Goal: Task Accomplishment & Management: Manage account settings

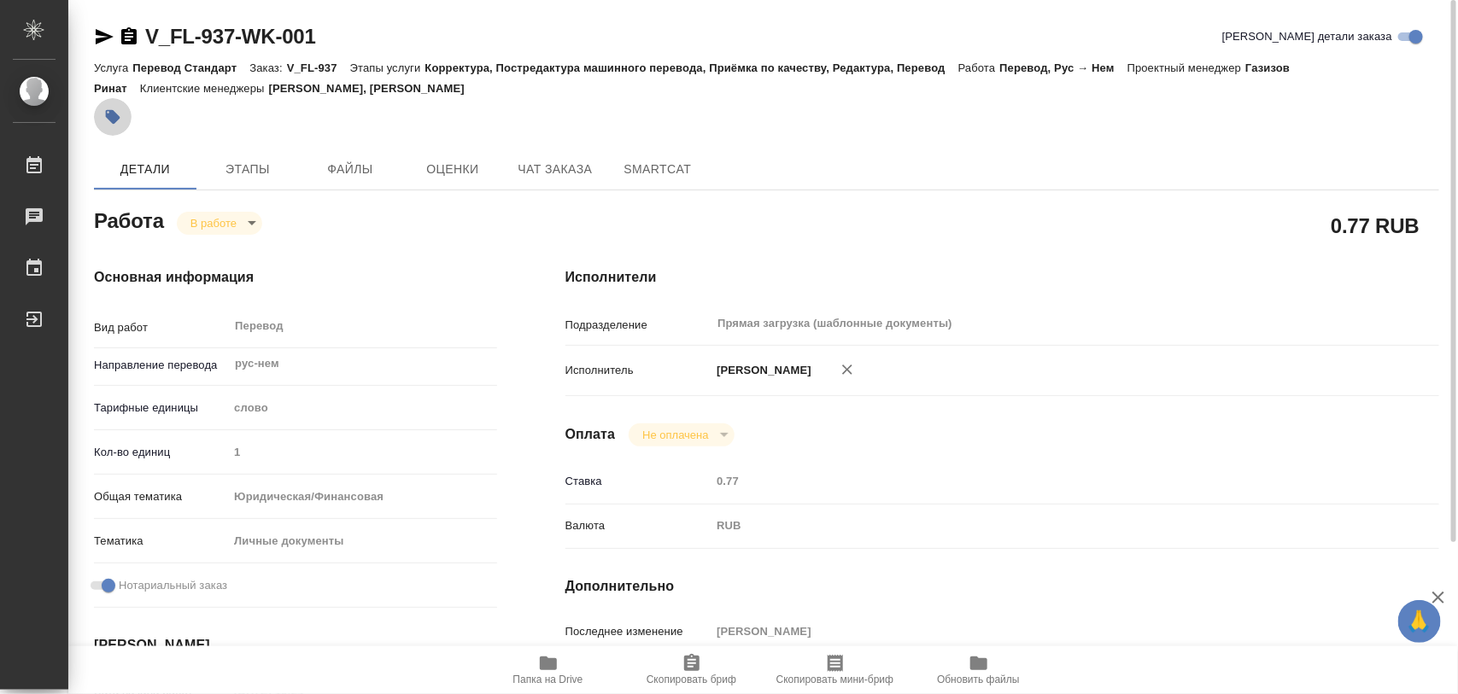
click at [117, 120] on icon "button" at bounding box center [113, 117] width 15 height 15
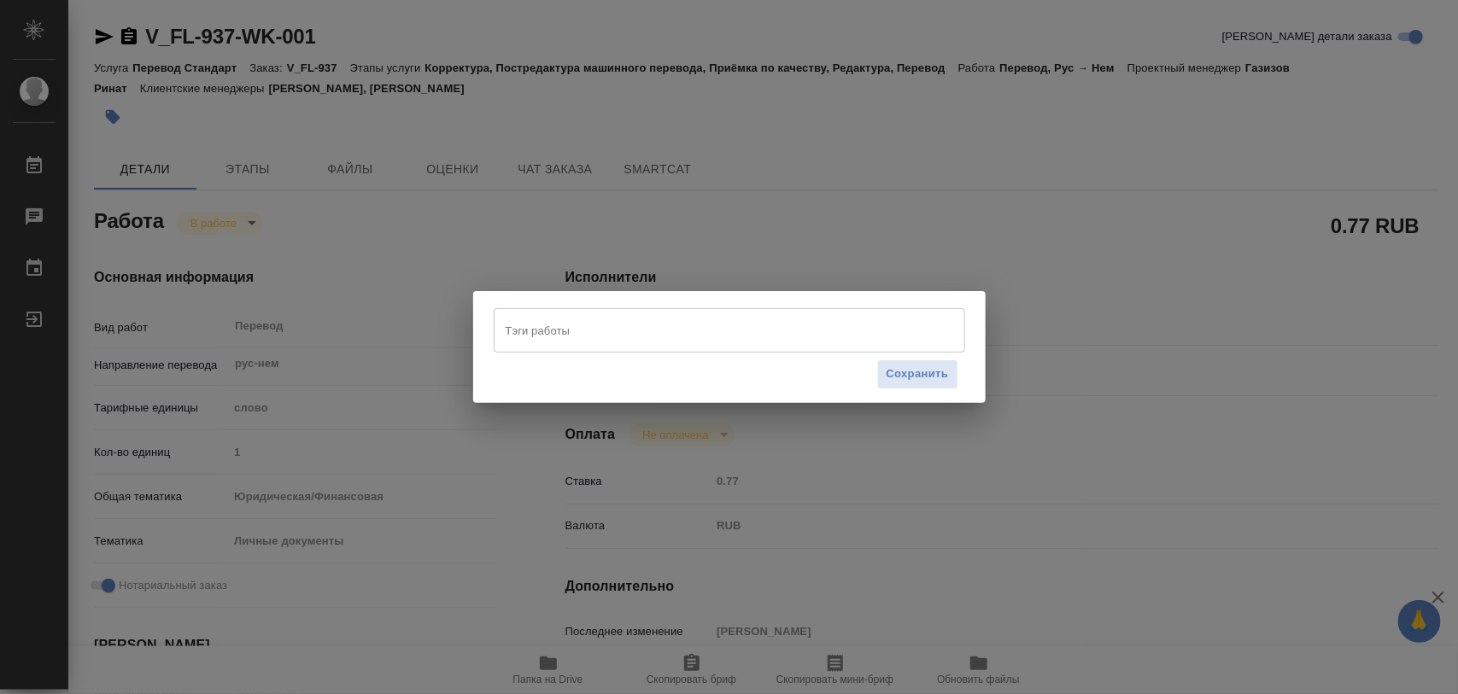
click at [568, 335] on input "Тэги работы" at bounding box center [713, 330] width 424 height 29
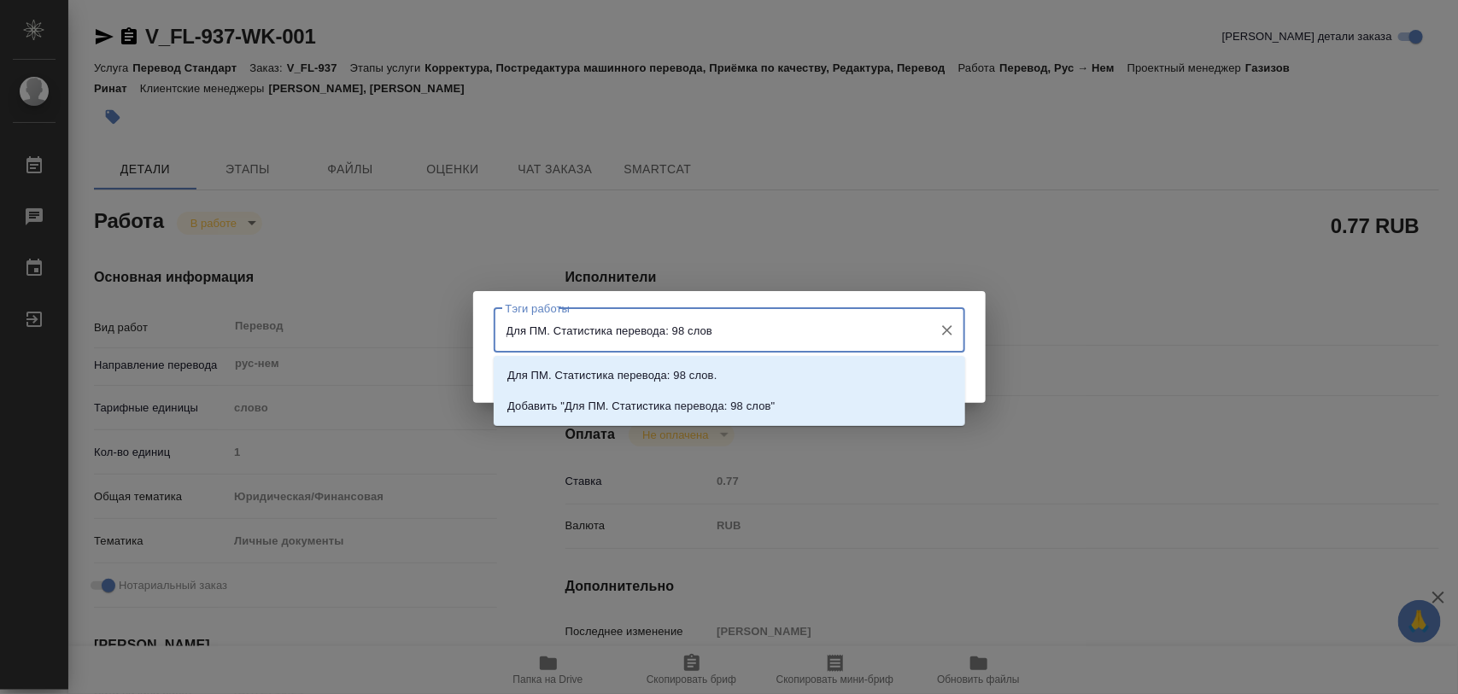
type input "Для ПМ. Статистика перевода: 98 слов."
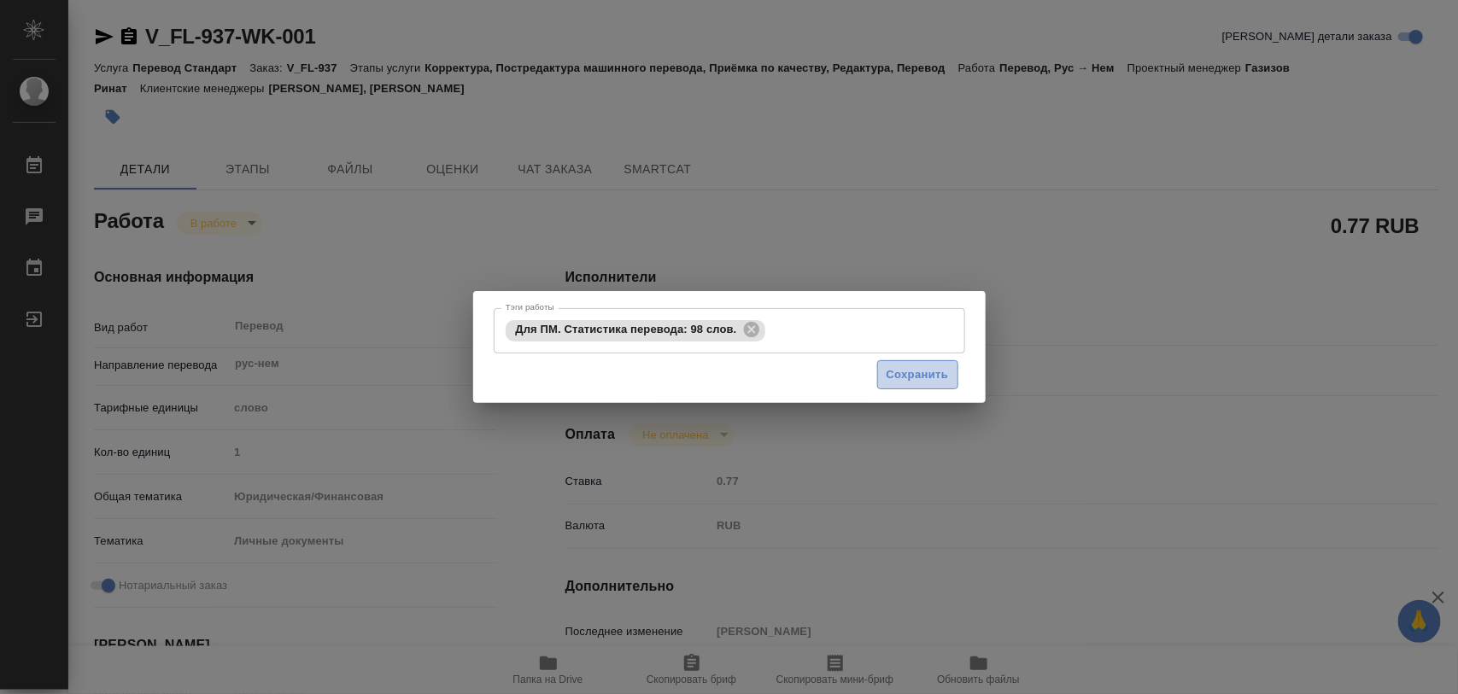
click at [936, 378] on span "Сохранить" at bounding box center [918, 376] width 62 height 20
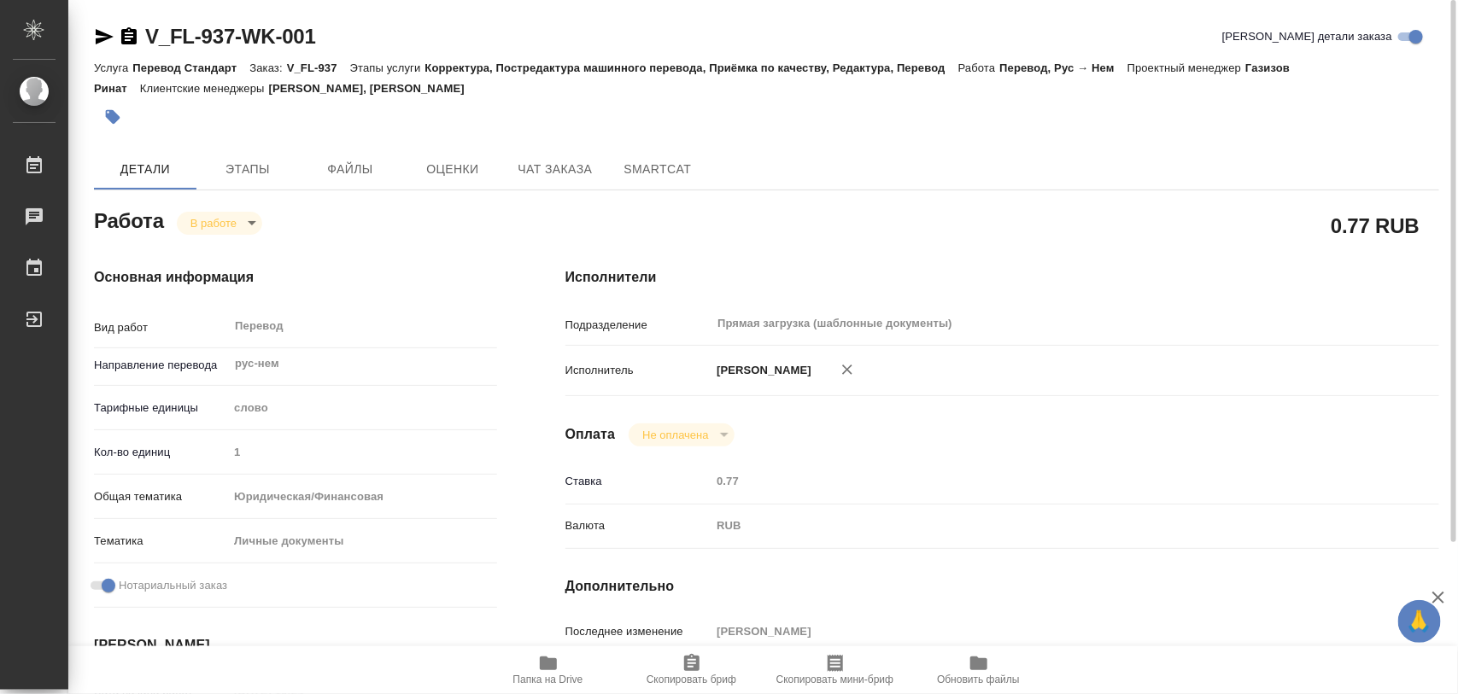
type input "inProgress"
type input "рус-нем"
type input "5a8b1489cc6b4906c91bfd90"
type input "1"
type input "yr-fn"
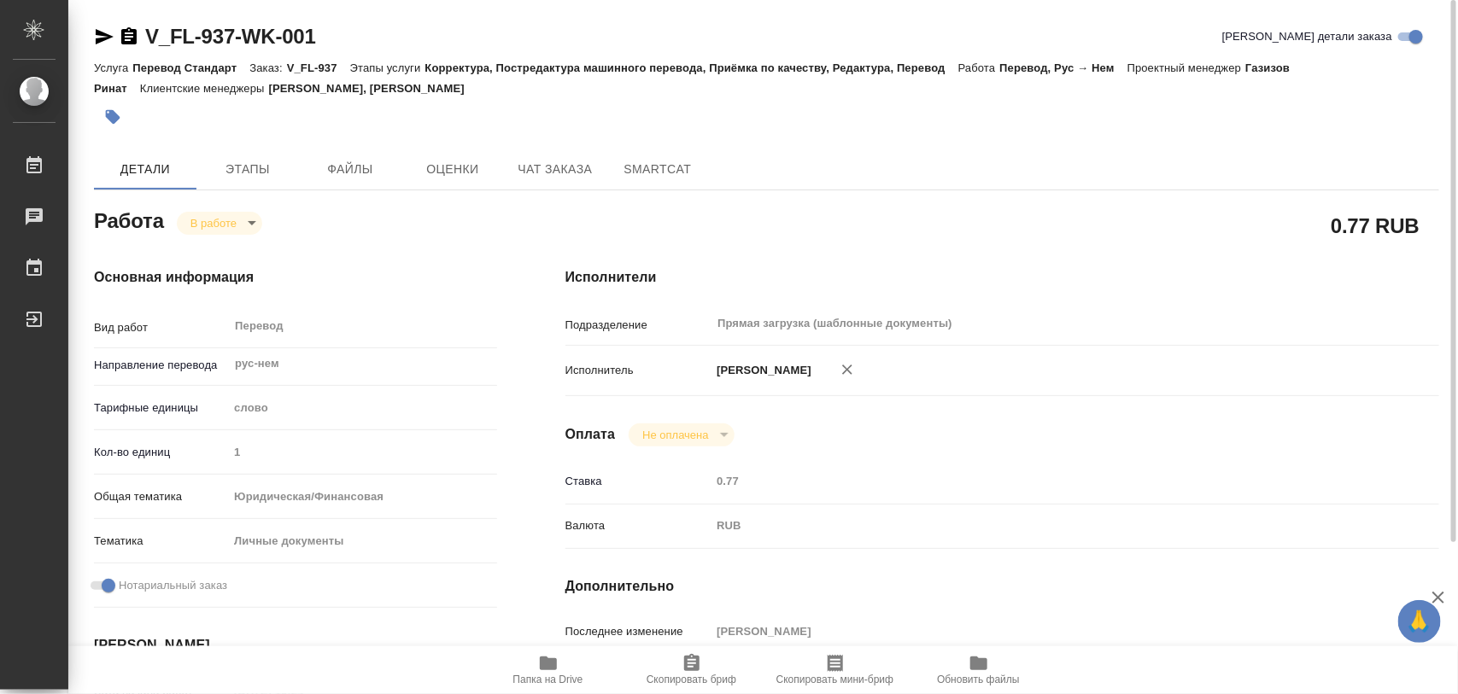
type input "5a8b8b956a9677013d343cfe"
checkbox input "true"
type input "[DATE] 10:24"
type input "[DATE] 13:02"
type input "[DATE] 10:00"
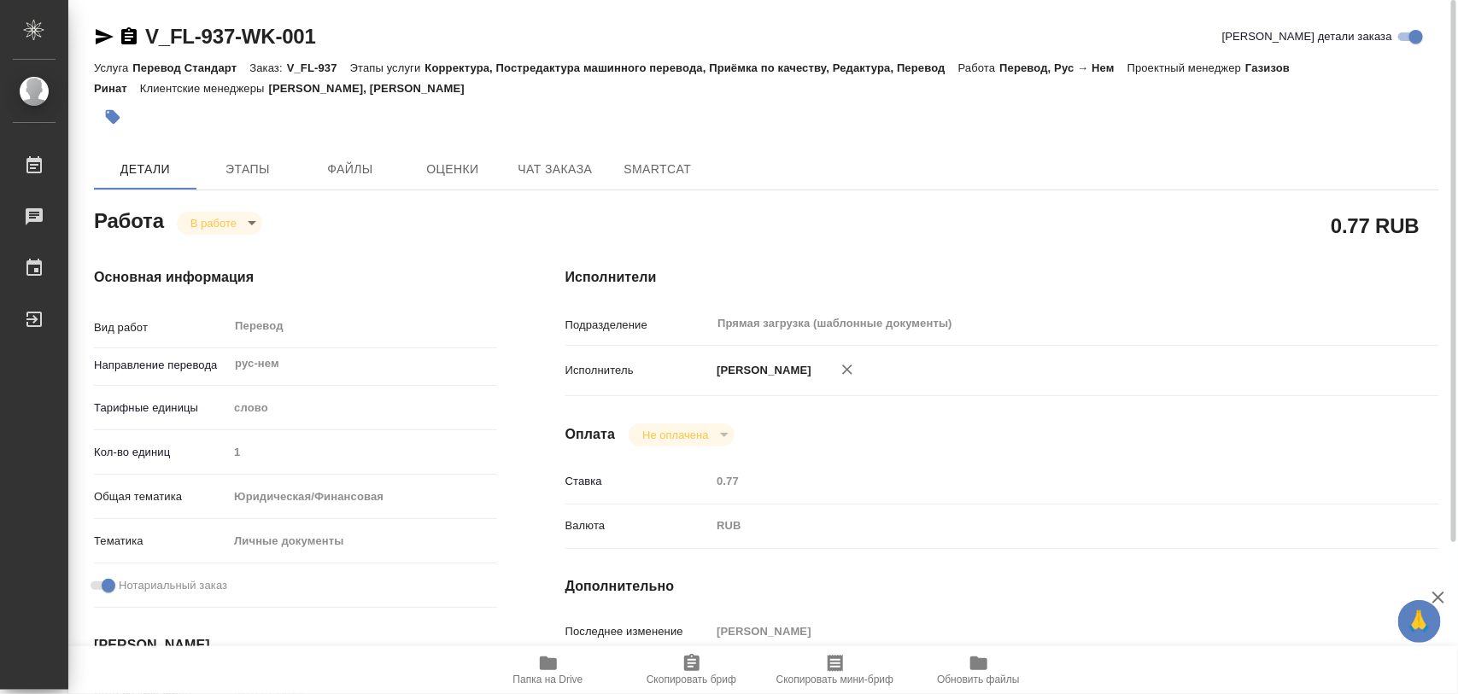
type input "[DATE] 10:00"
type input "Прямая загрузка (шаблонные документы)"
type input "notPayed"
type input "0.77"
type input "RUB"
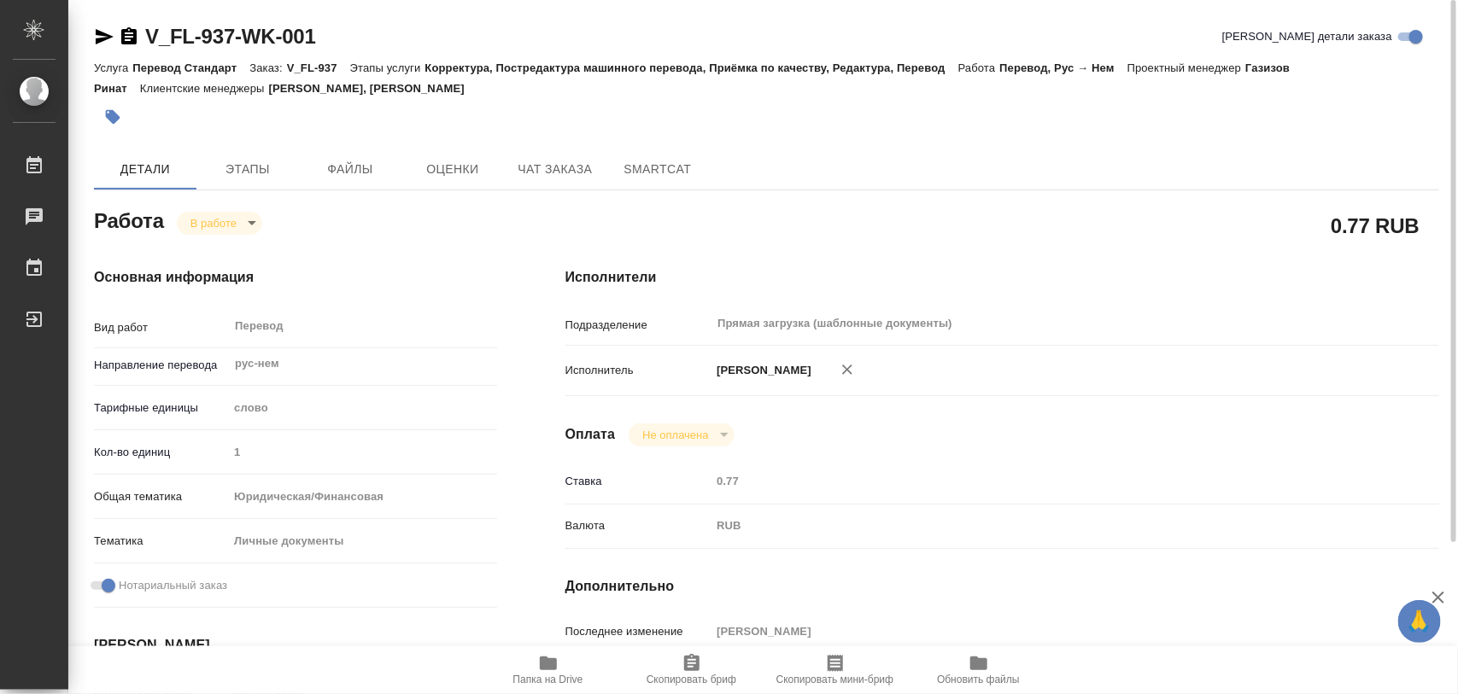
type input "[PERSON_NAME]"
type input "V_FL-937"
type input "Перевод Стандарт"
type input "Корректура, Постредактура машинного перевода, Приёмка по качеству, Редактура, П…"
type input "[PERSON_NAME], [PERSON_NAME]"
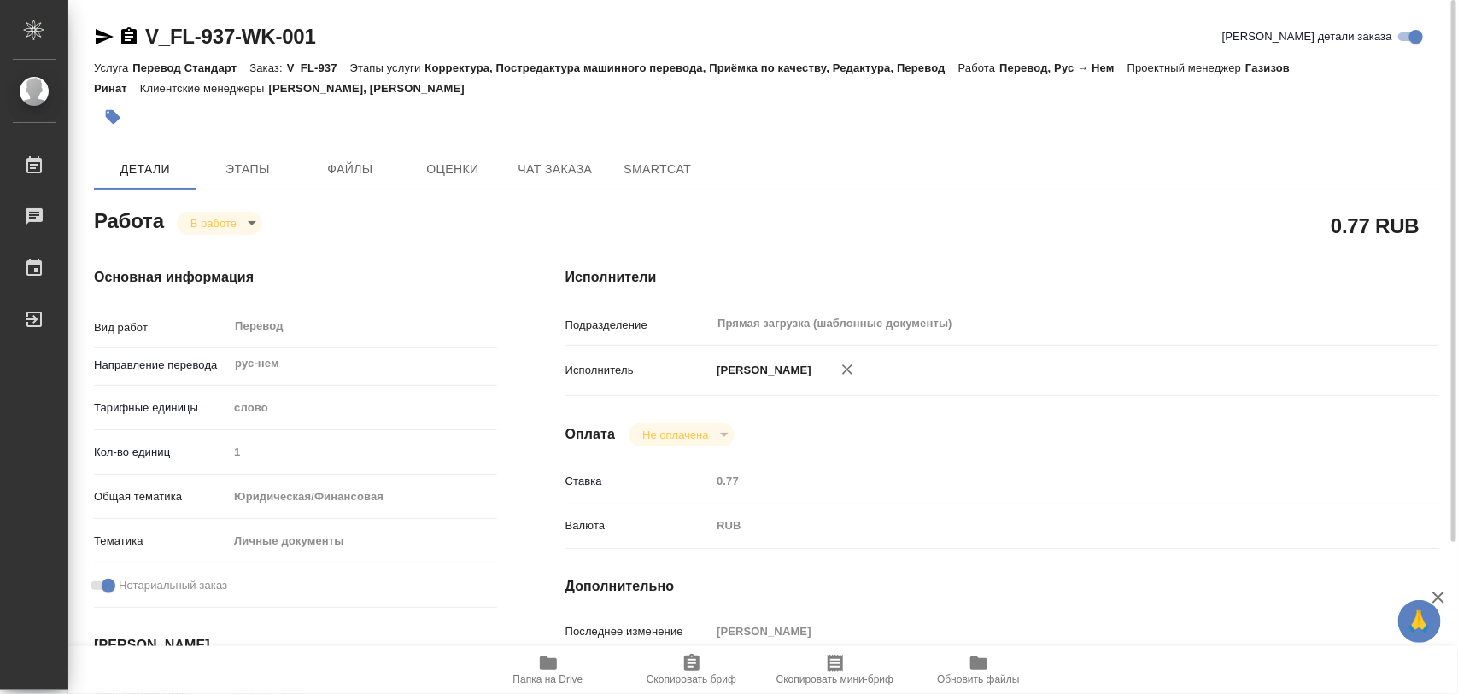
type input "/Clients/FL_V/Orders/V_FL-937"
click at [258, 173] on span "Этапы" at bounding box center [248, 169] width 82 height 21
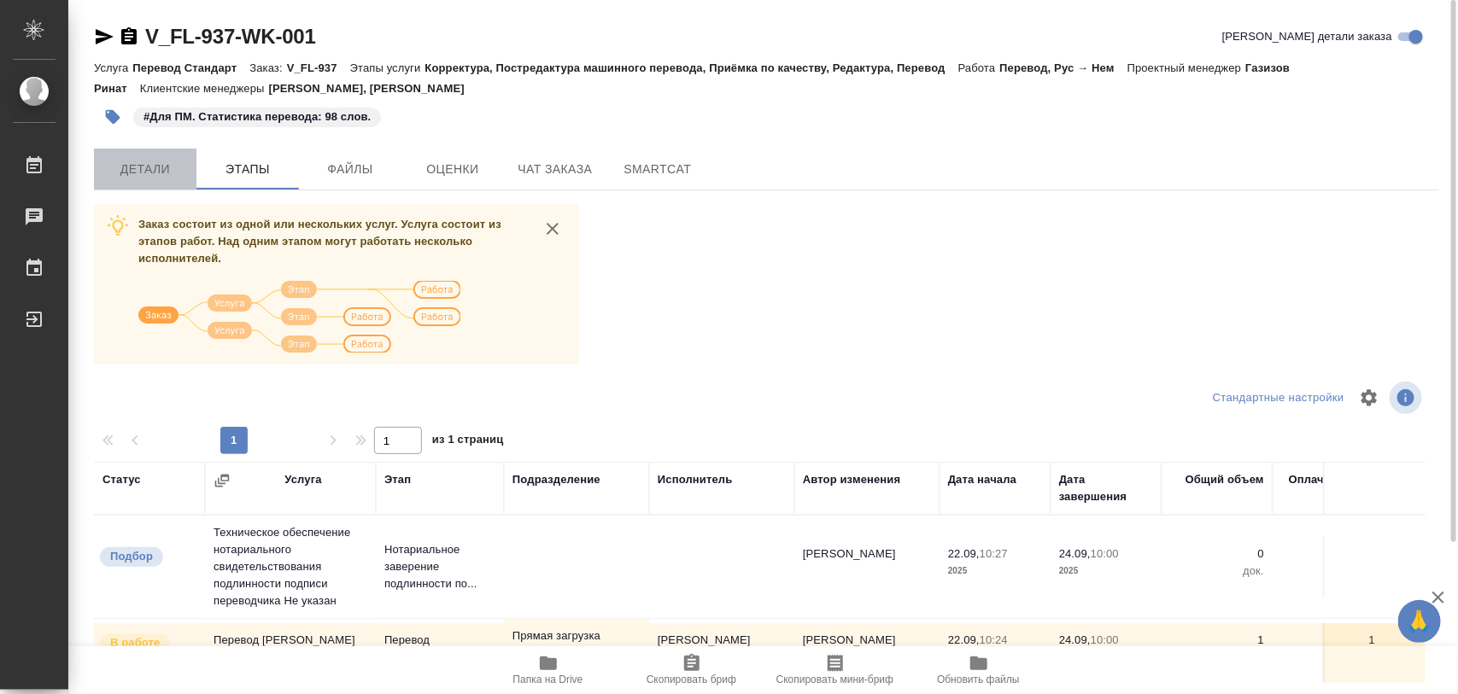
click at [155, 167] on span "Детали" at bounding box center [145, 169] width 82 height 21
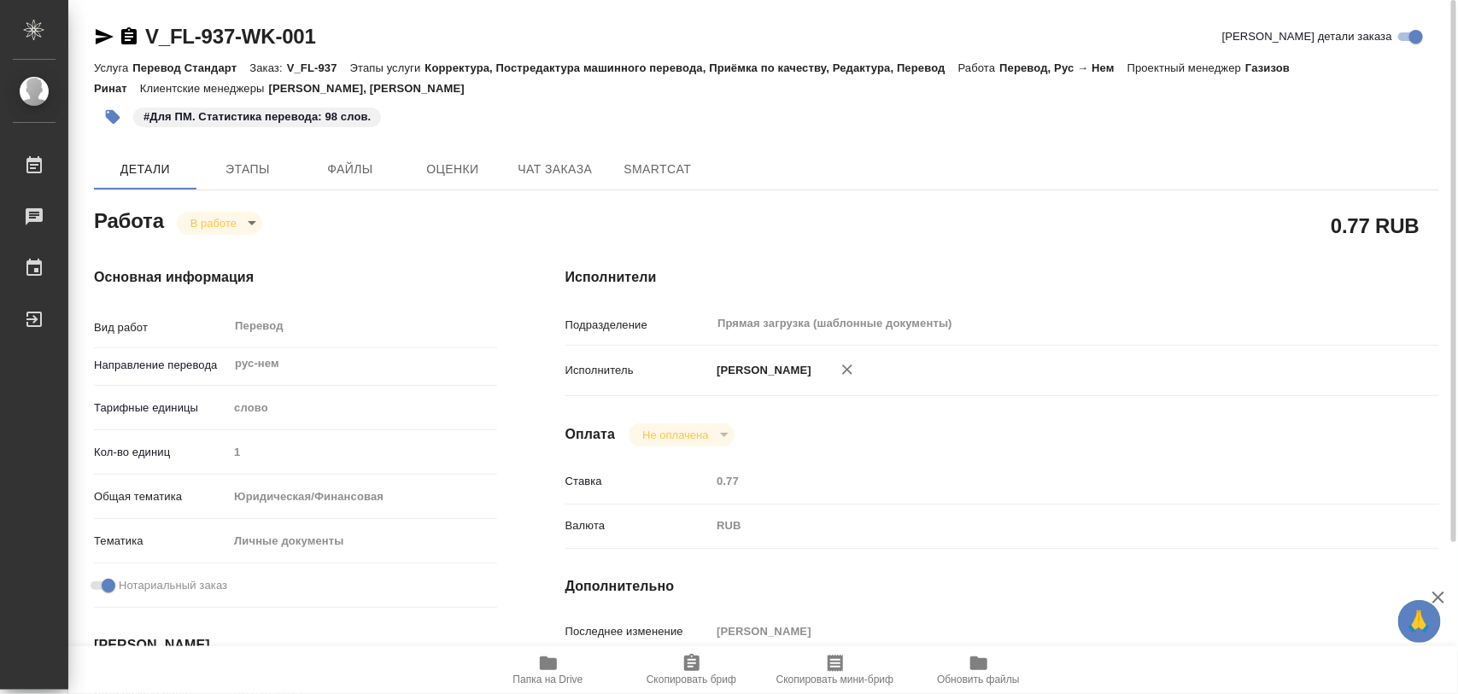
type textarea "x"
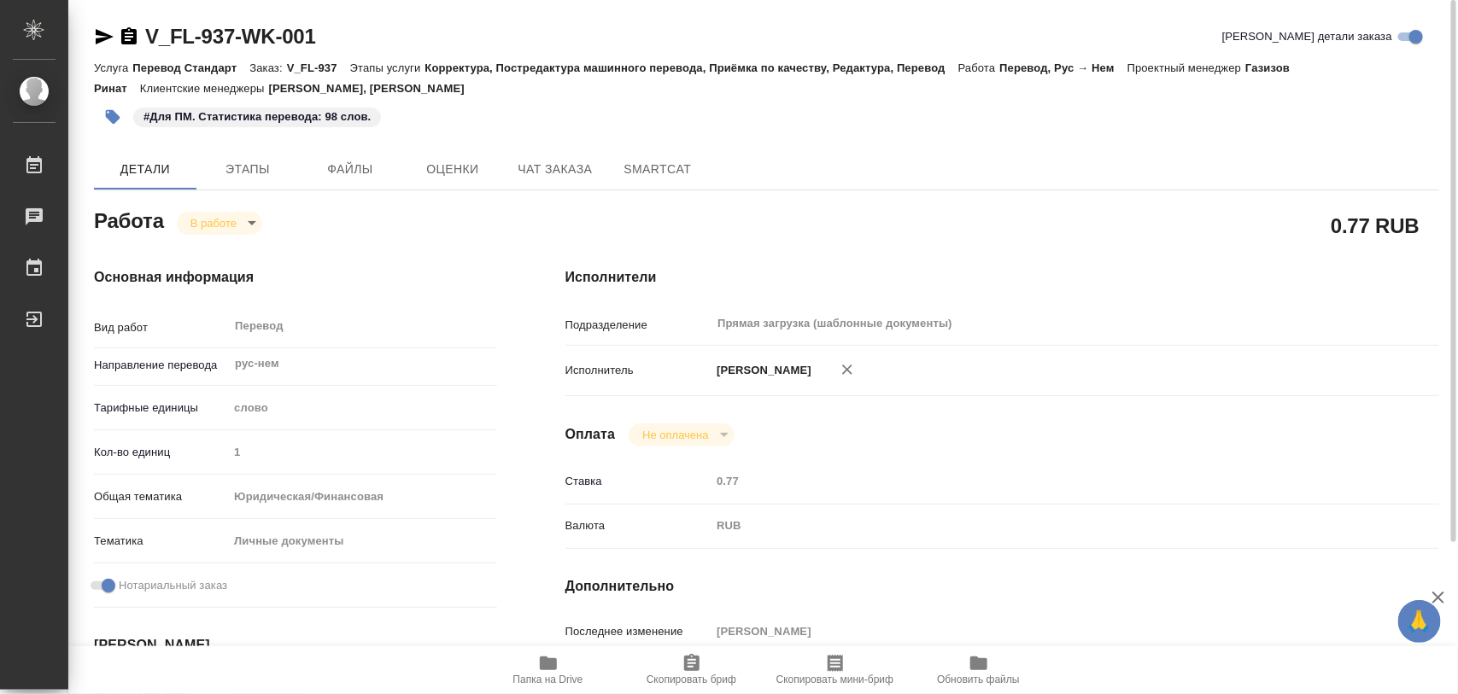
type textarea "x"
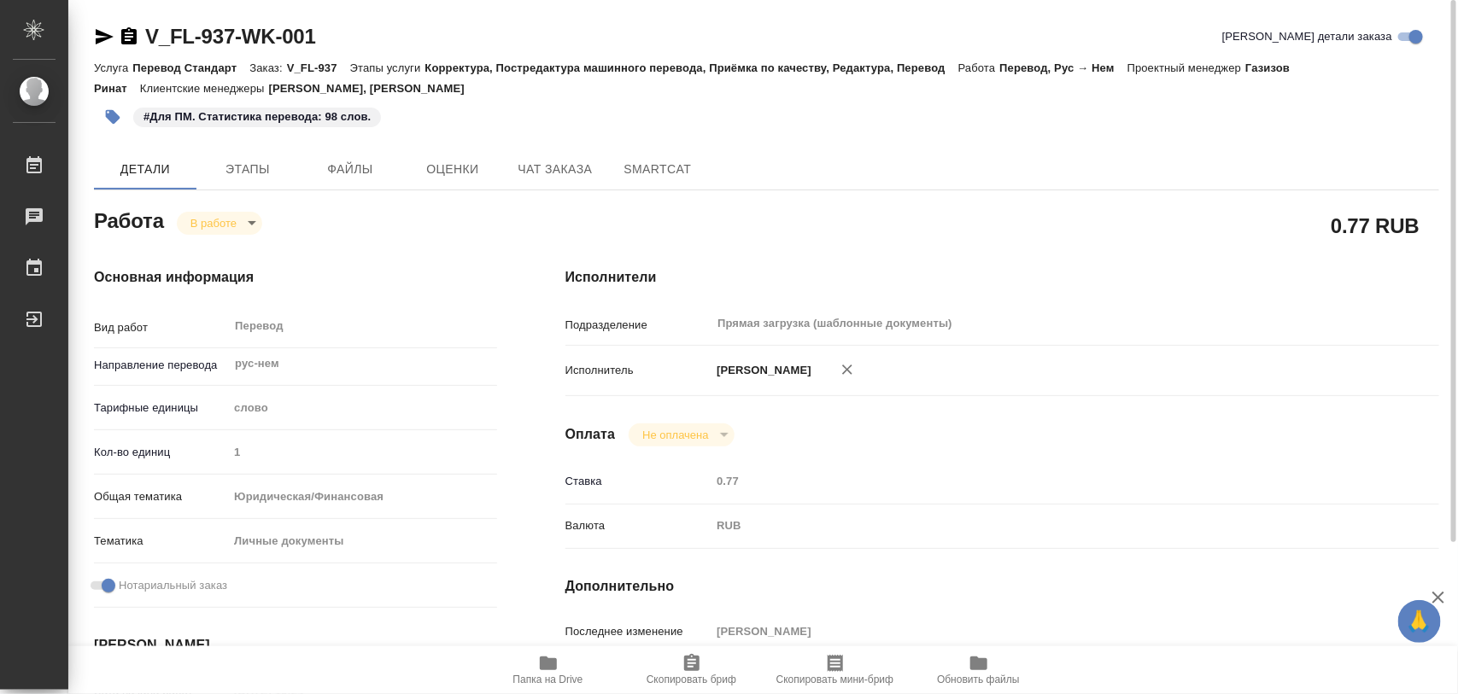
type textarea "x"
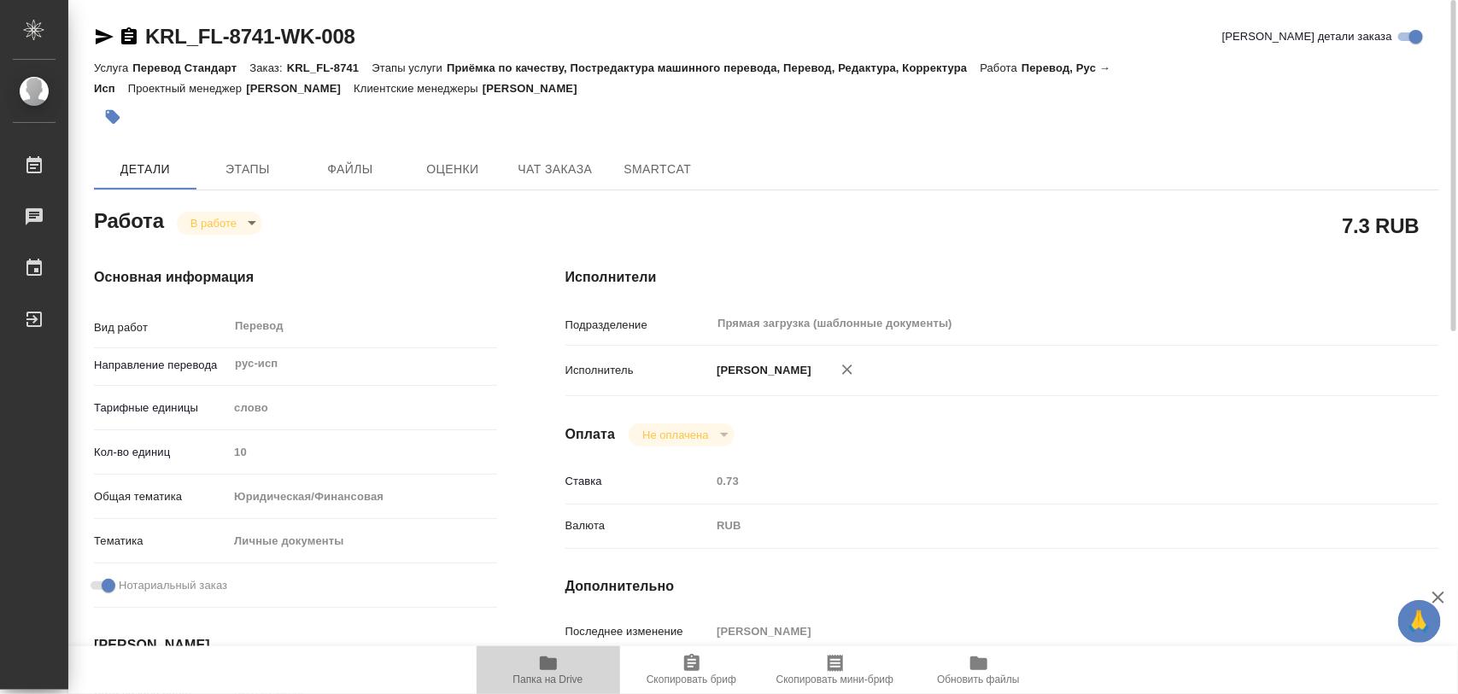
click at [562, 677] on span "Папка на Drive" at bounding box center [548, 680] width 70 height 12
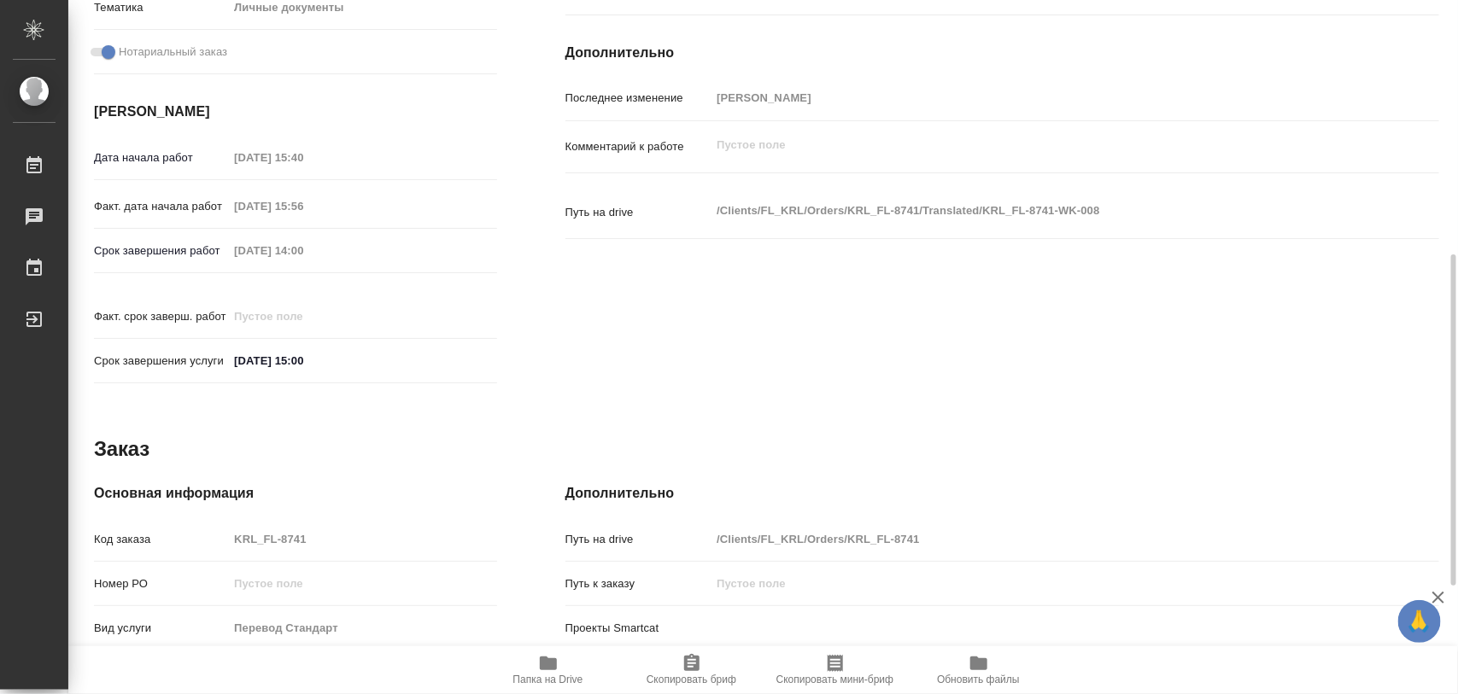
scroll to position [761, 0]
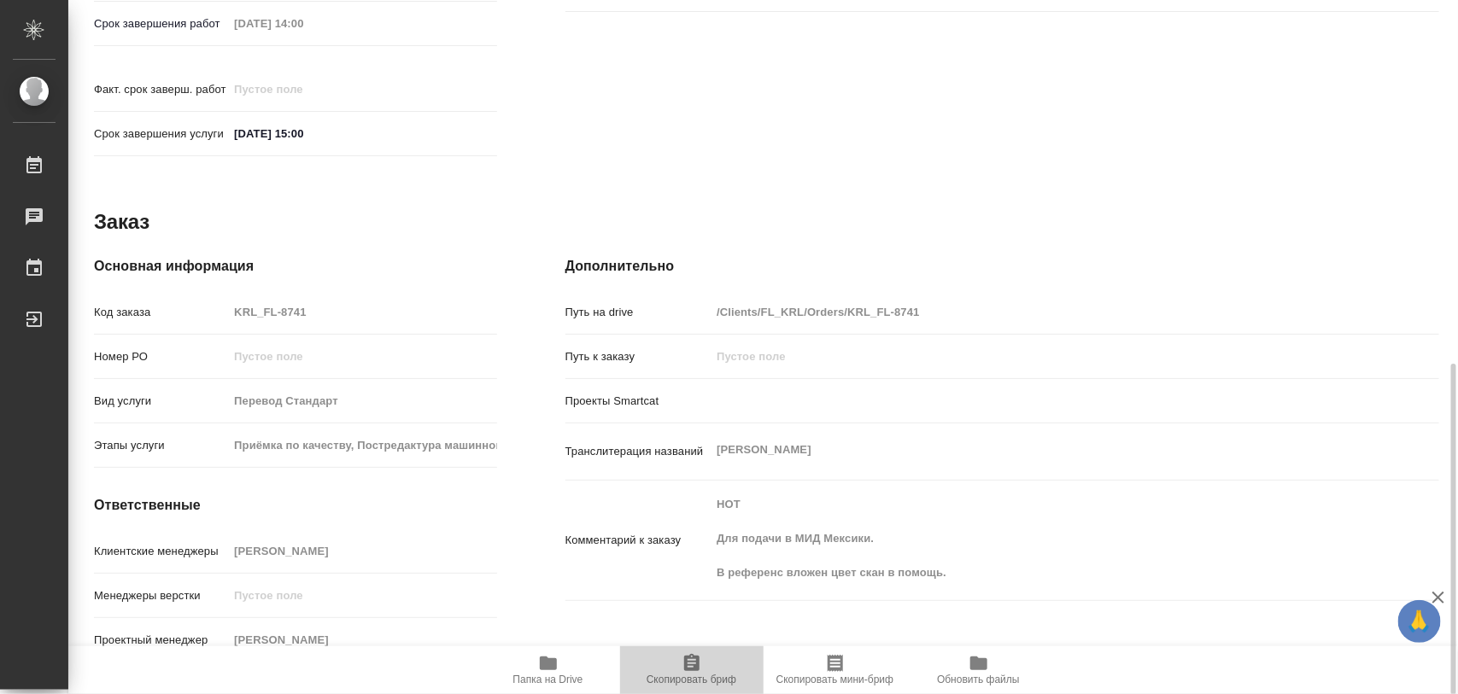
click at [682, 672] on icon "button" at bounding box center [692, 663] width 21 height 21
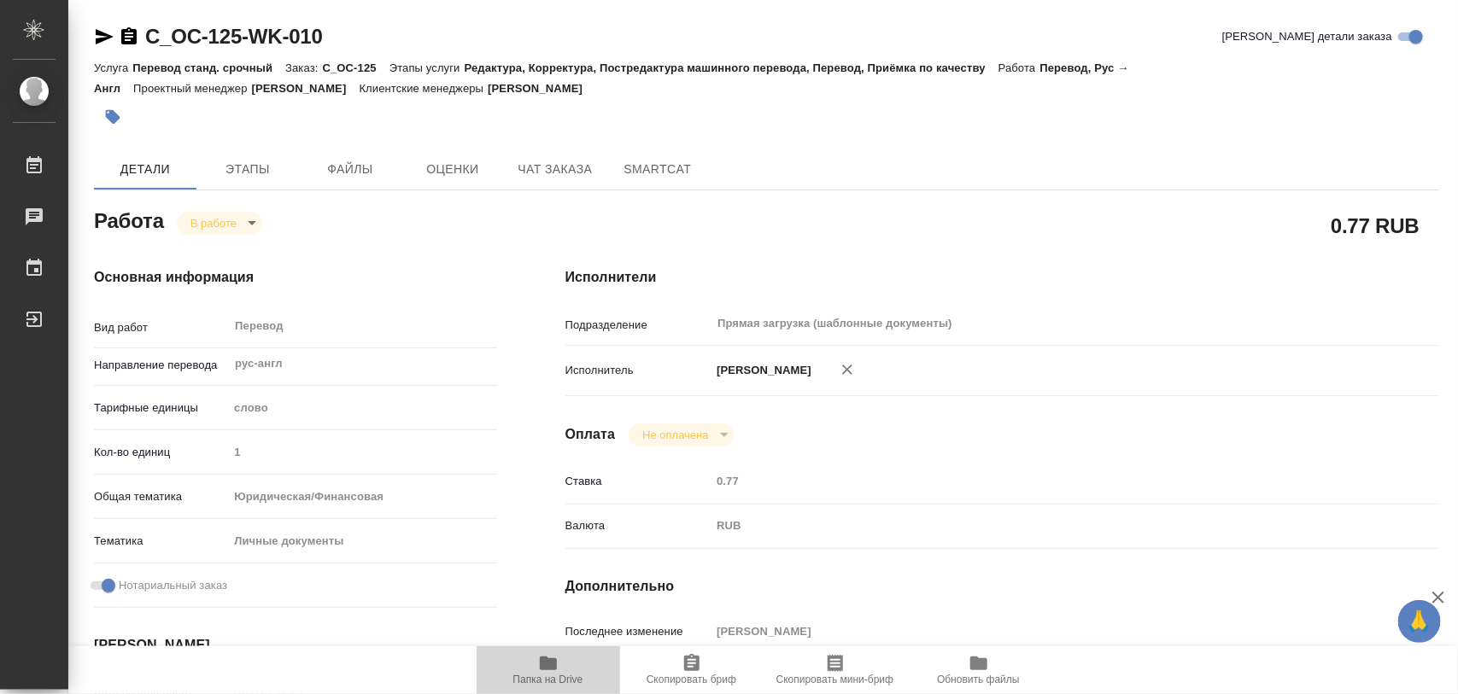
click at [541, 665] on icon "button" at bounding box center [548, 664] width 17 height 14
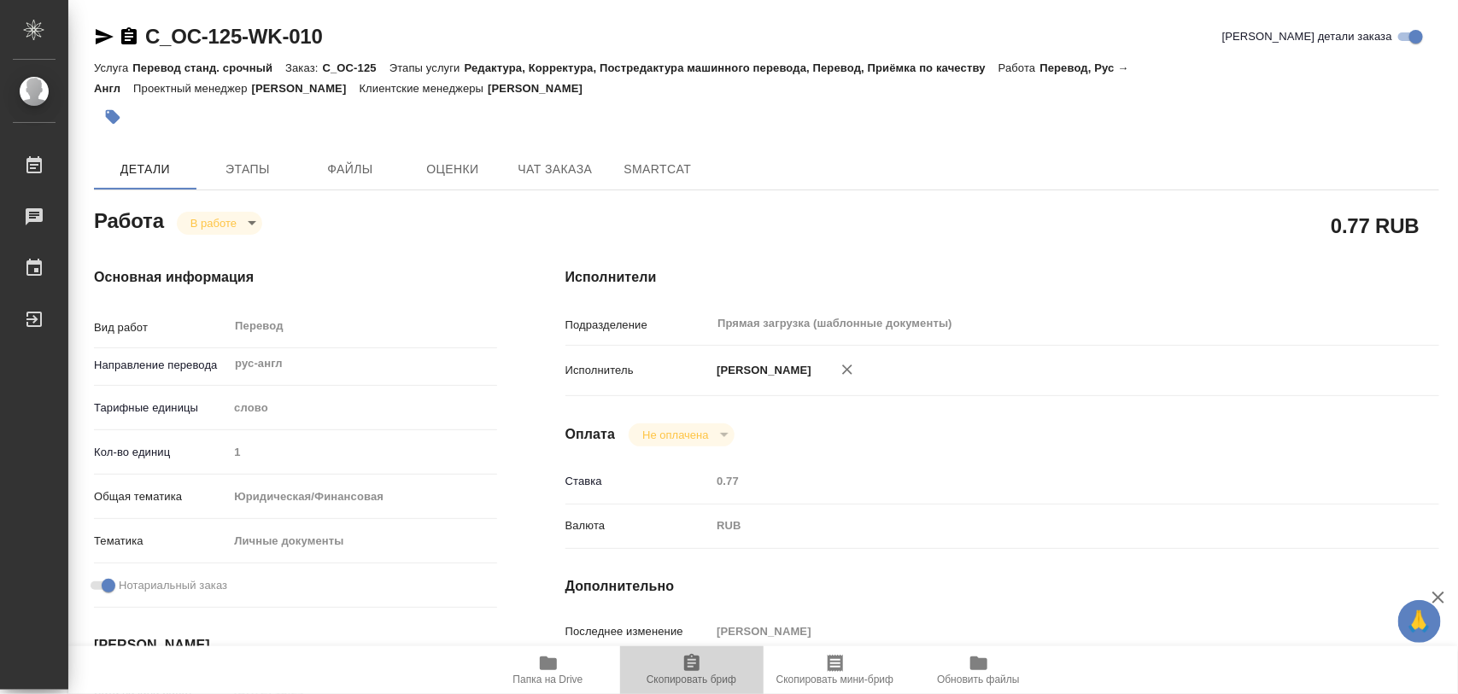
click at [684, 658] on icon "button" at bounding box center [691, 662] width 15 height 17
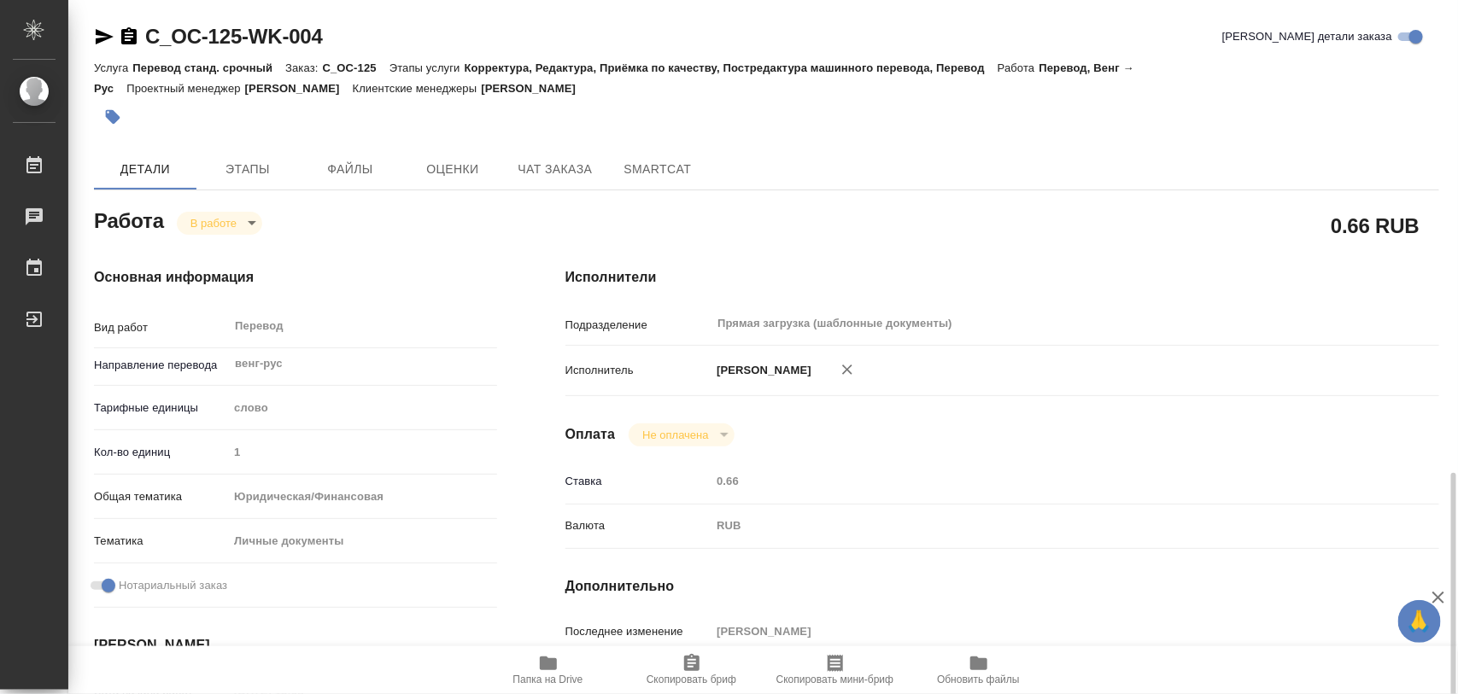
scroll to position [320, 0]
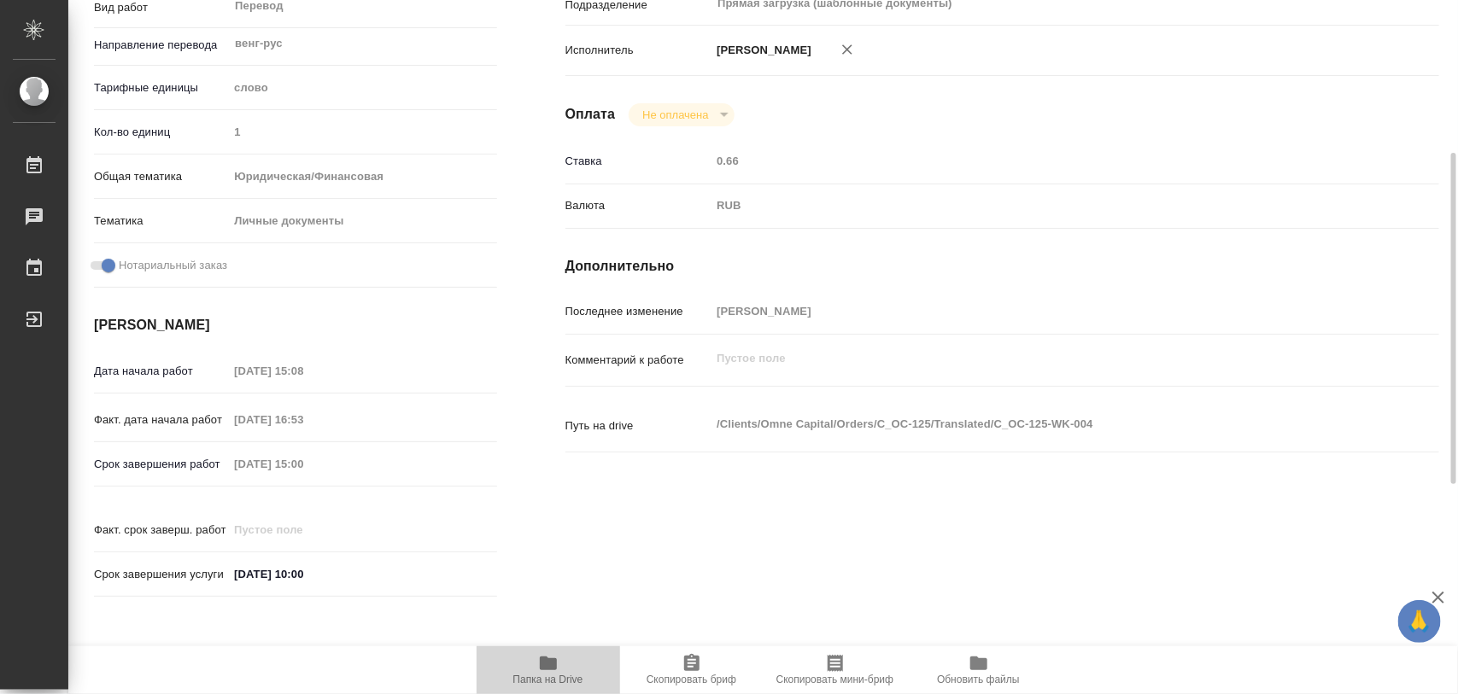
click at [548, 671] on icon "button" at bounding box center [548, 663] width 21 height 21
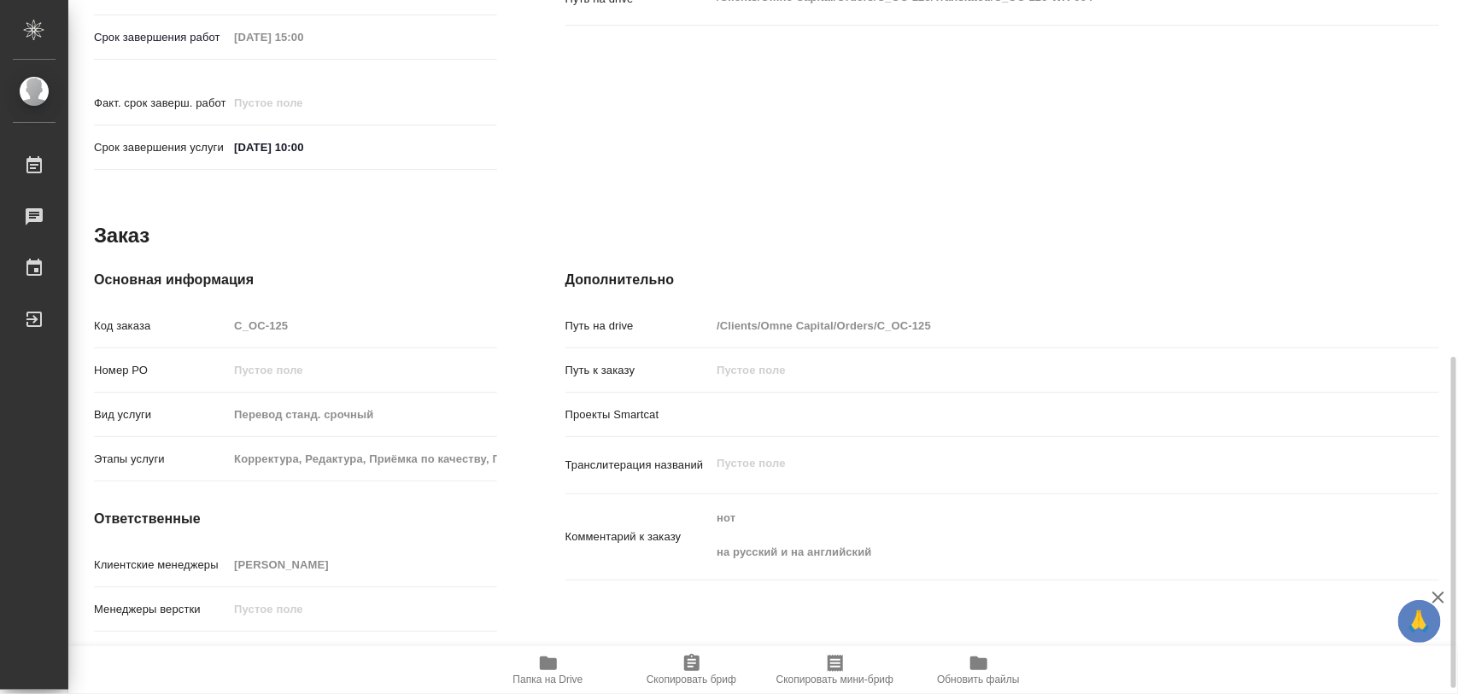
scroll to position [761, 0]
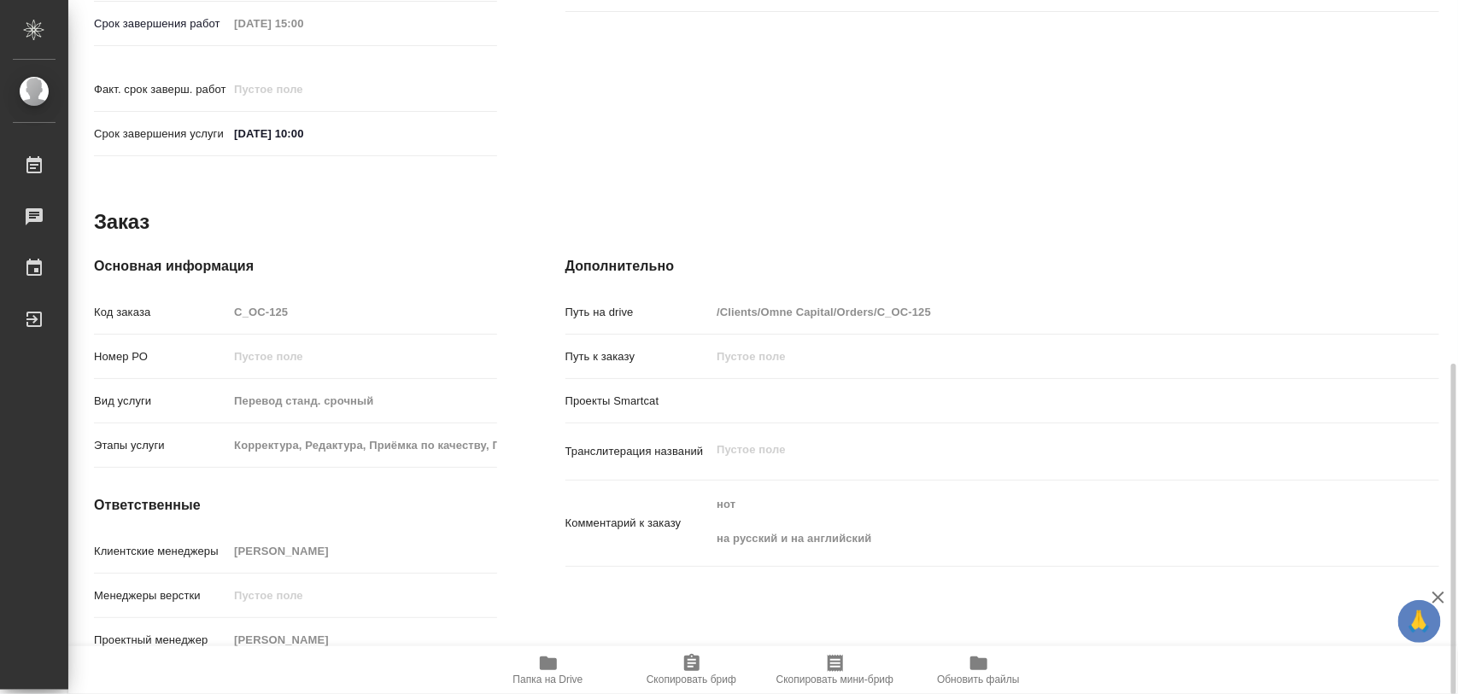
click at [331, 536] on div "Клиентские менеджеры Лямина Надежда" at bounding box center [295, 551] width 403 height 30
click at [699, 651] on button "Скопировать бриф" at bounding box center [692, 671] width 144 height 48
